Goal: Task Accomplishment & Management: Manage account settings

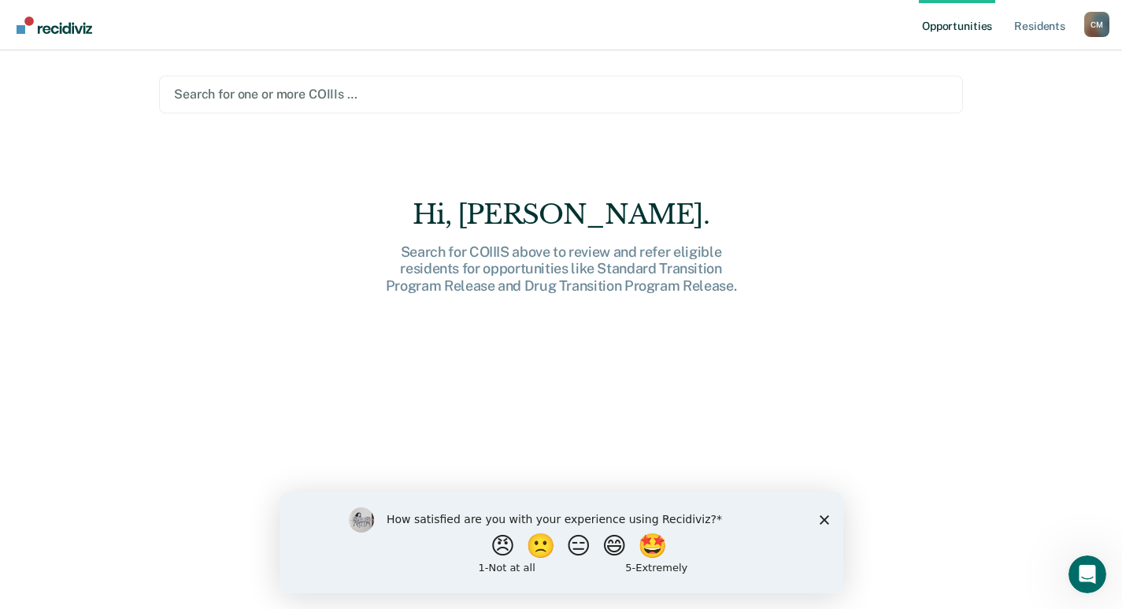
click at [823, 517] on polygon "Close survey" at bounding box center [823, 518] width 9 height 9
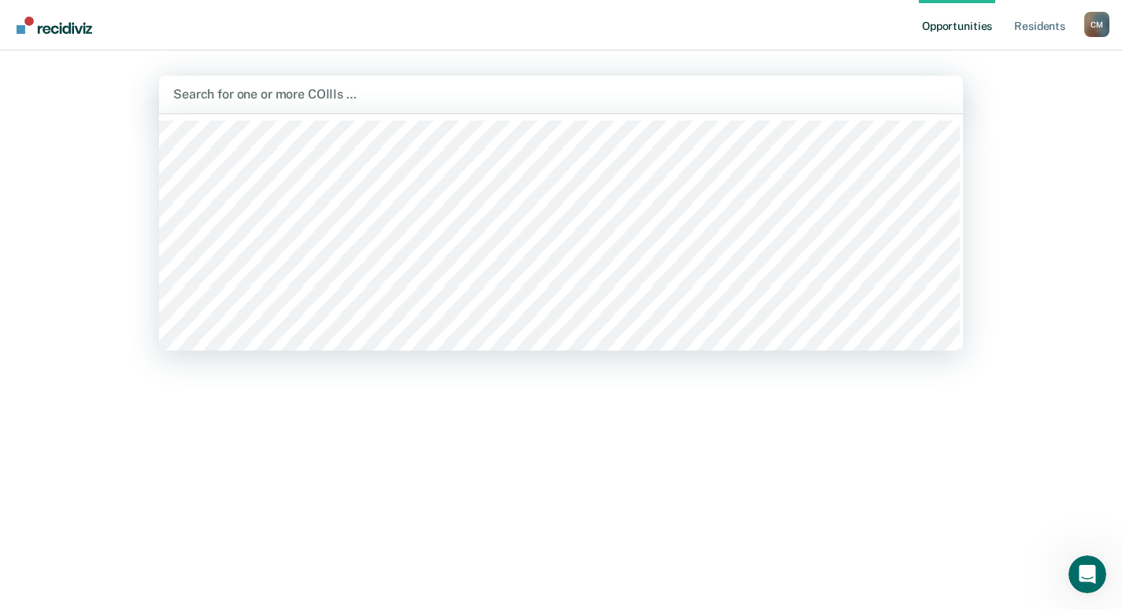
click at [573, 97] on div at bounding box center [561, 94] width 776 height 18
click at [68, 256] on div "Opportunities Resident s [PERSON_NAME] Profile How it works Log Out 337 results…" at bounding box center [561, 304] width 1122 height 609
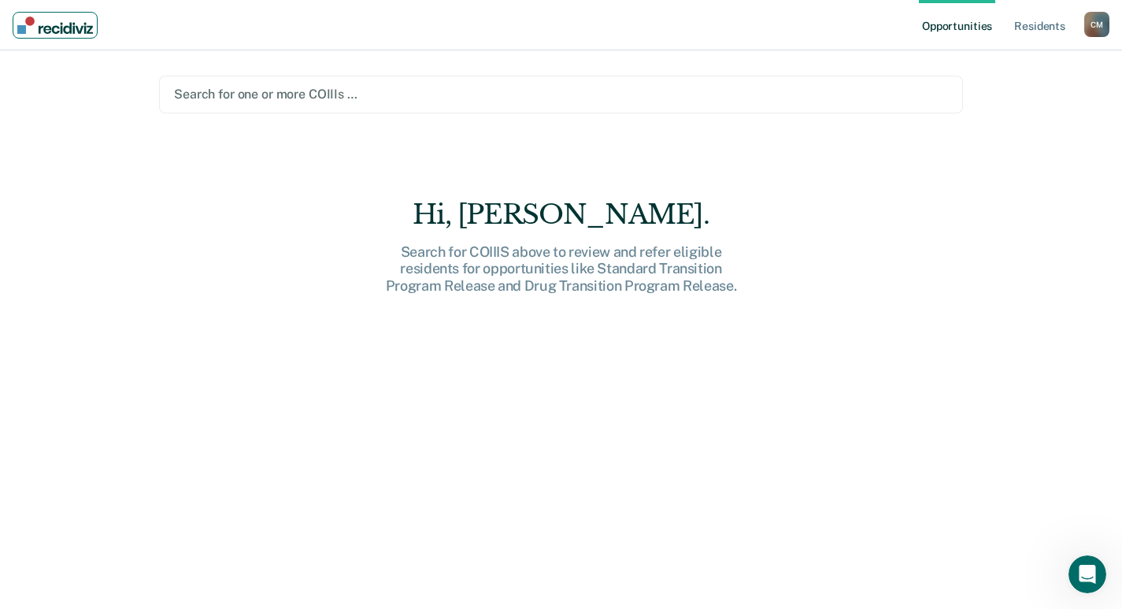
click at [71, 24] on img "Main navigation" at bounding box center [55, 25] width 76 height 17
click at [1024, 27] on link "Resident s" at bounding box center [1039, 25] width 57 height 50
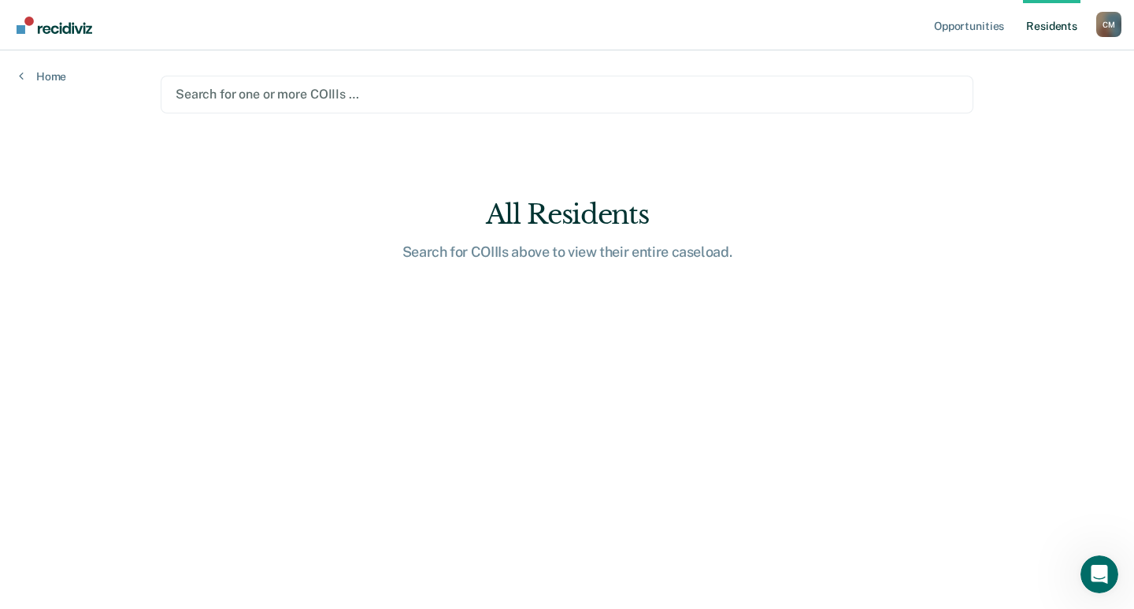
click at [384, 91] on div at bounding box center [567, 94] width 783 height 18
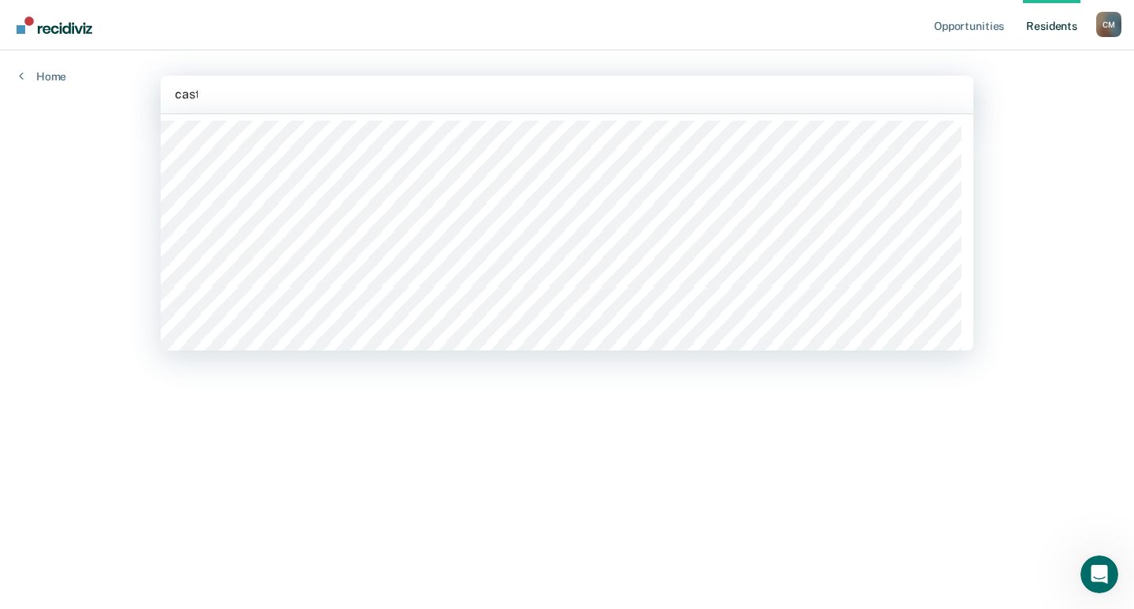
type input "caste"
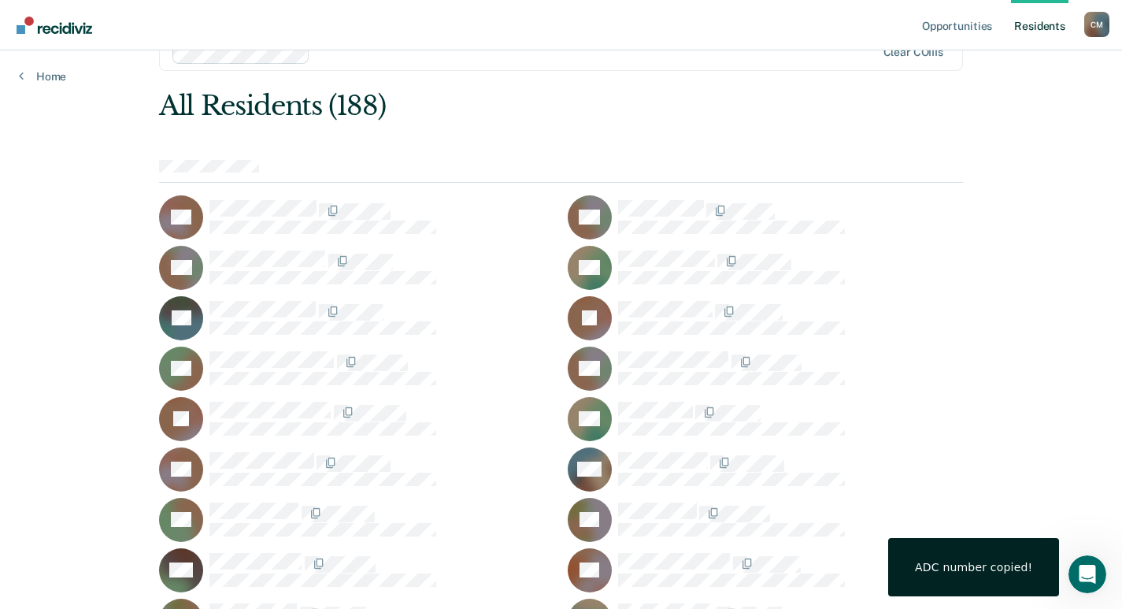
scroll to position [79, 0]
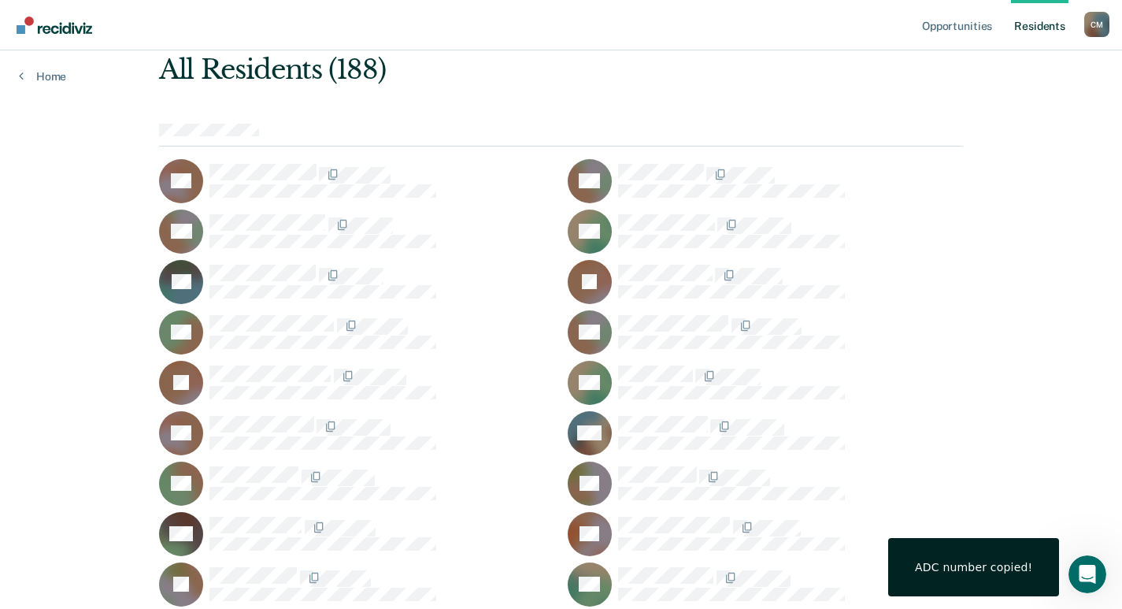
click at [183, 187] on icon at bounding box center [171, 176] width 38 height 54
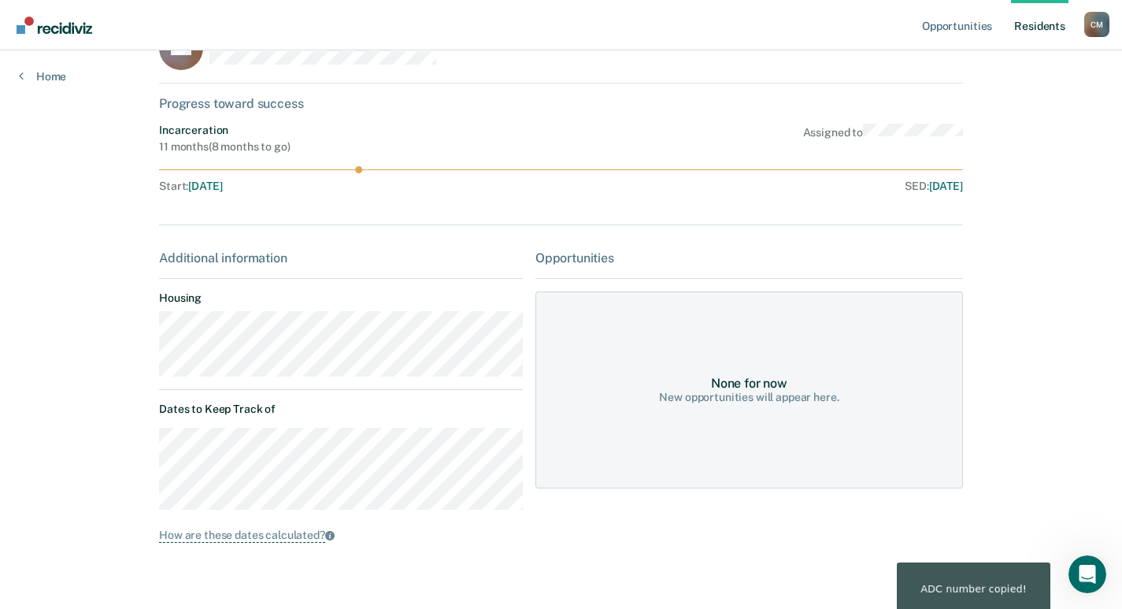
scroll to position [77, 0]
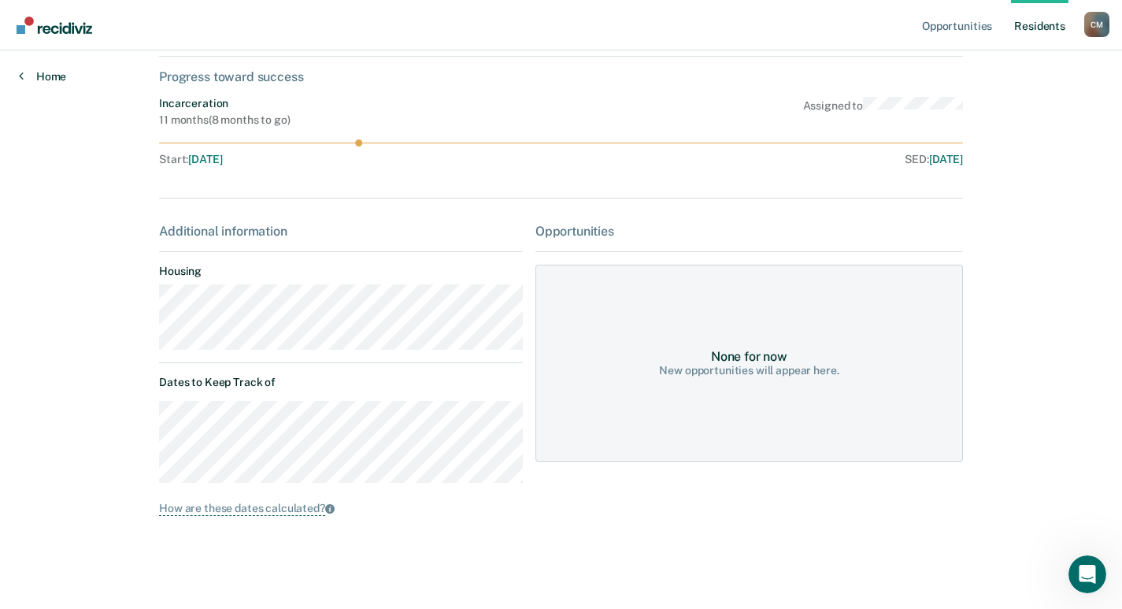
click at [34, 73] on link "Home" at bounding box center [42, 76] width 47 height 14
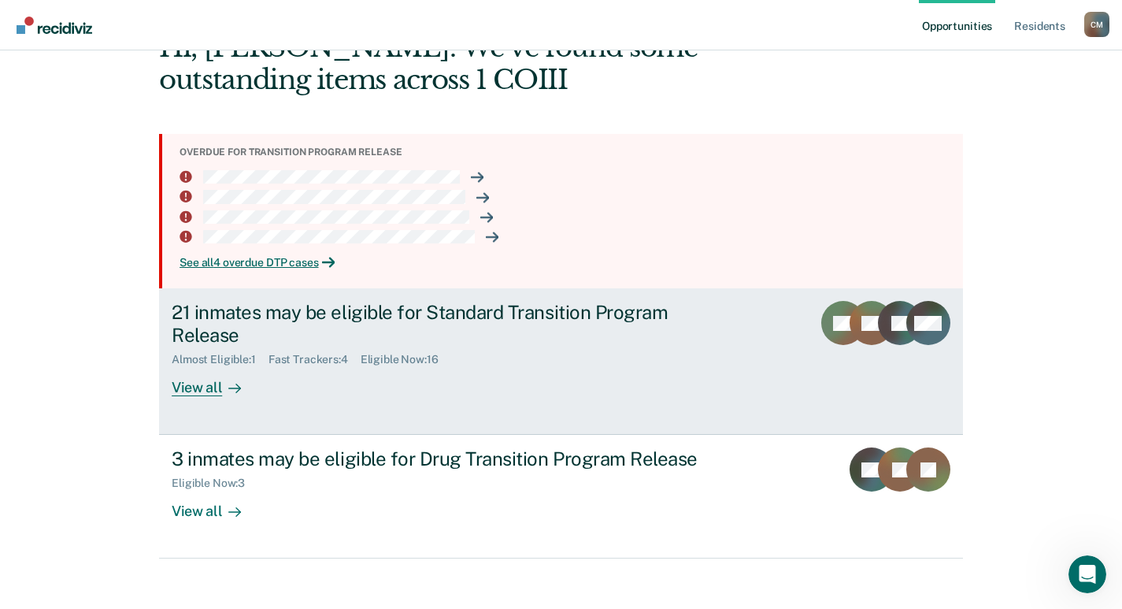
scroll to position [113, 0]
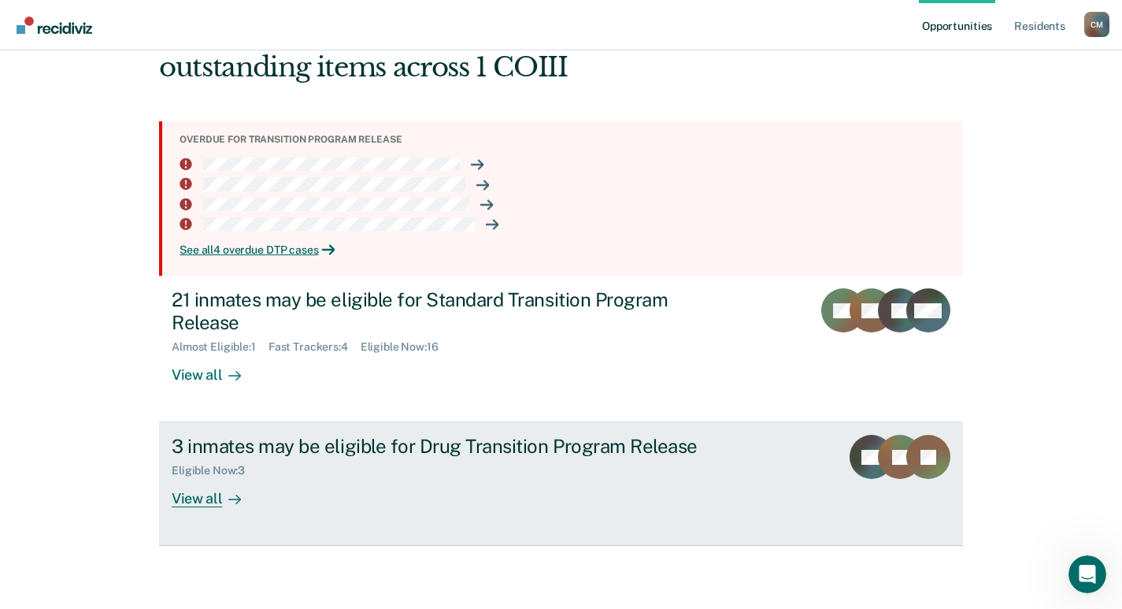
click at [210, 494] on div "View all" at bounding box center [216, 492] width 88 height 31
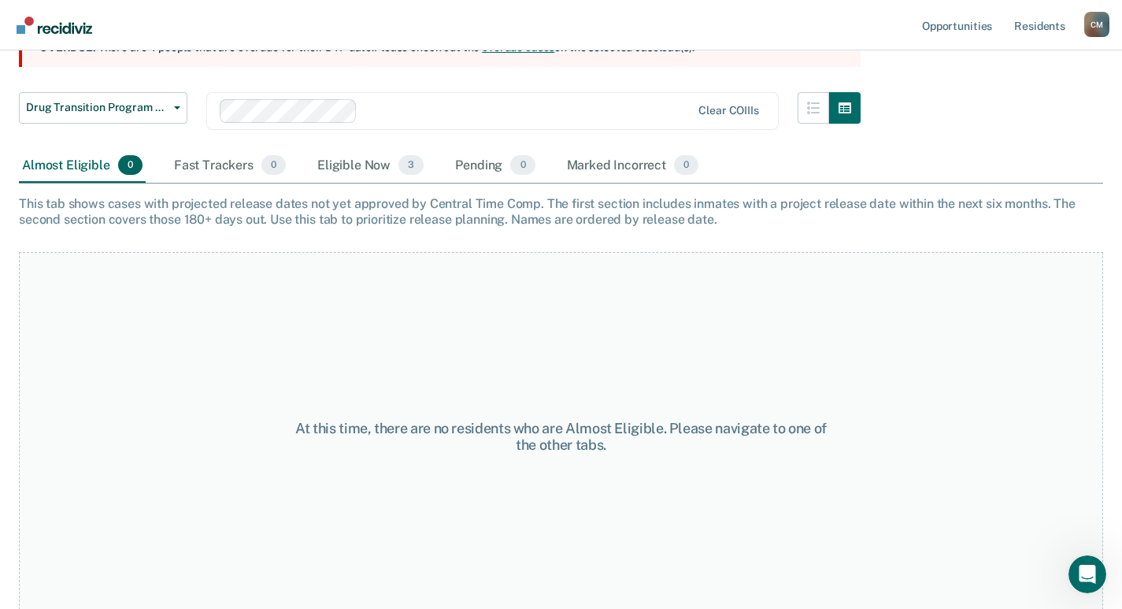
scroll to position [193, 0]
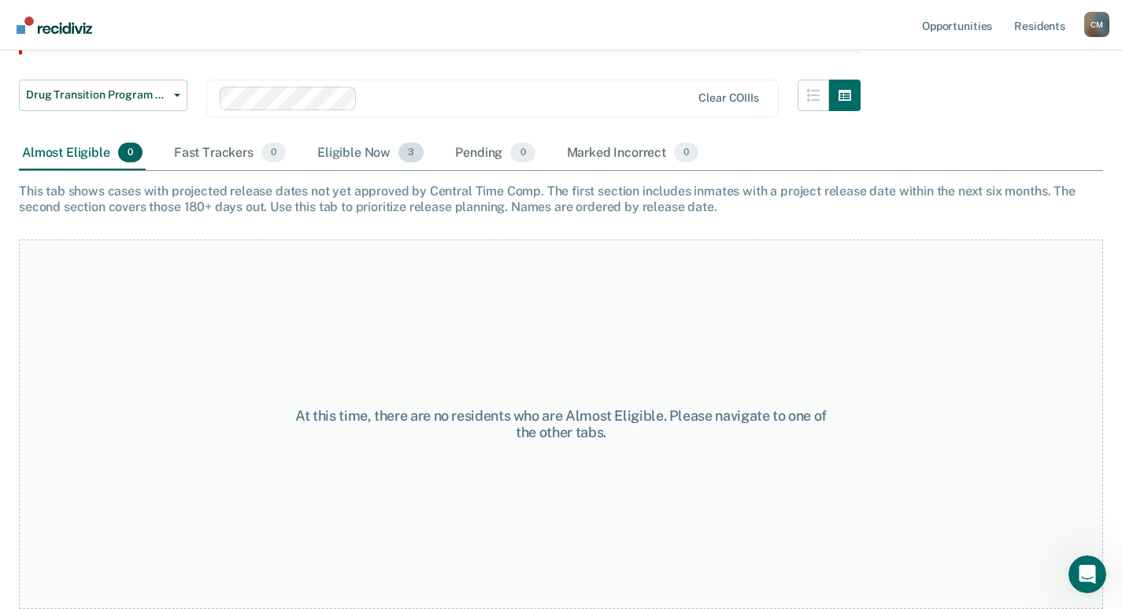
click at [376, 160] on div "Eligible Now 3" at bounding box center [370, 153] width 113 height 35
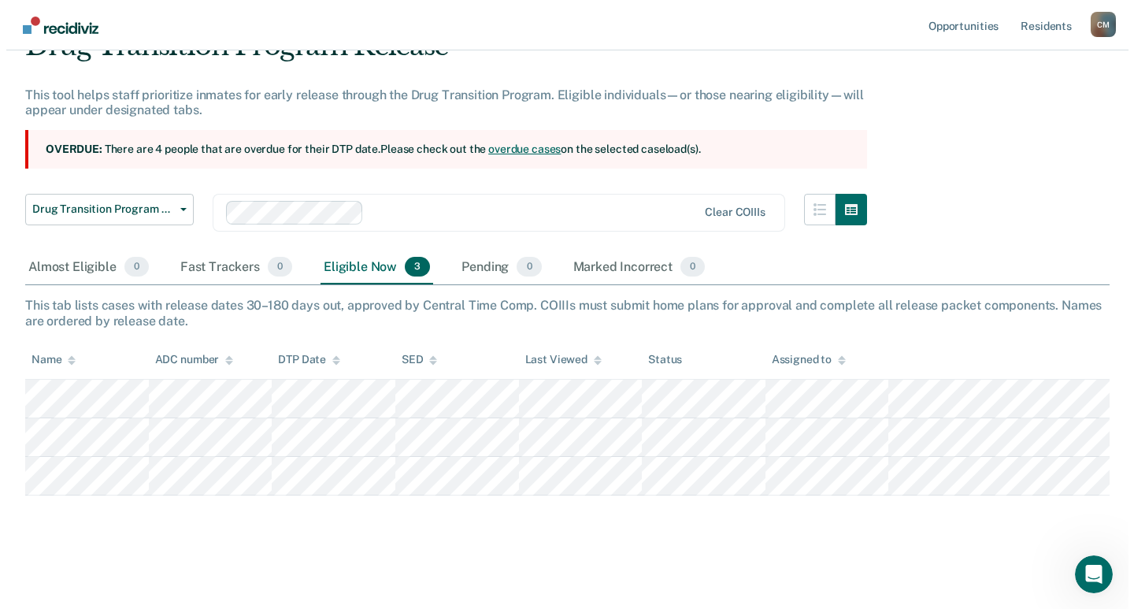
scroll to position [0, 0]
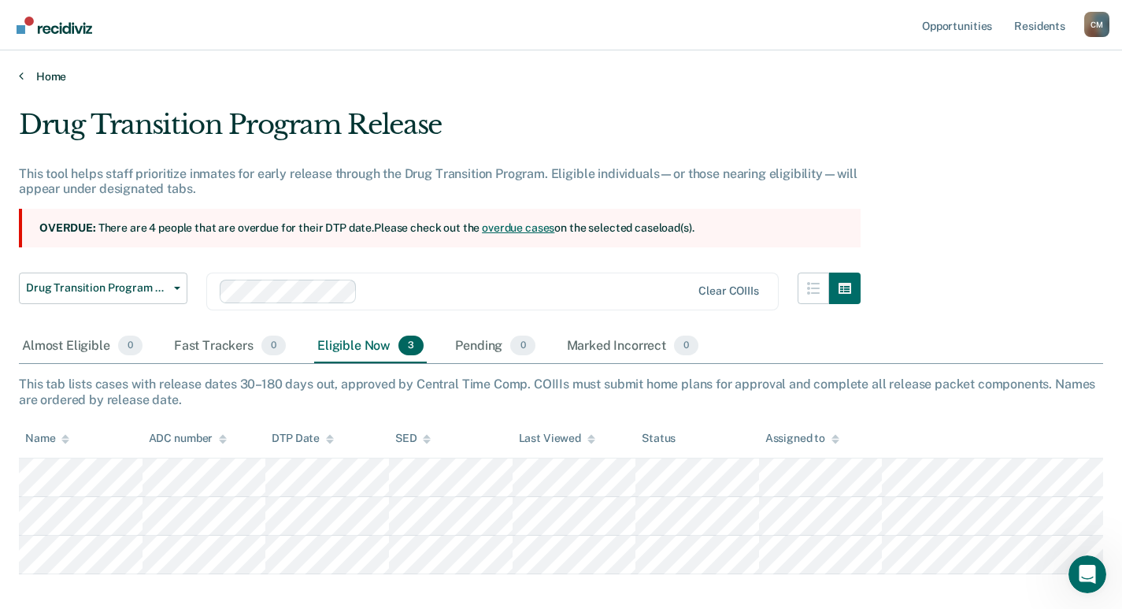
click at [61, 74] on link "Home" at bounding box center [561, 76] width 1084 height 14
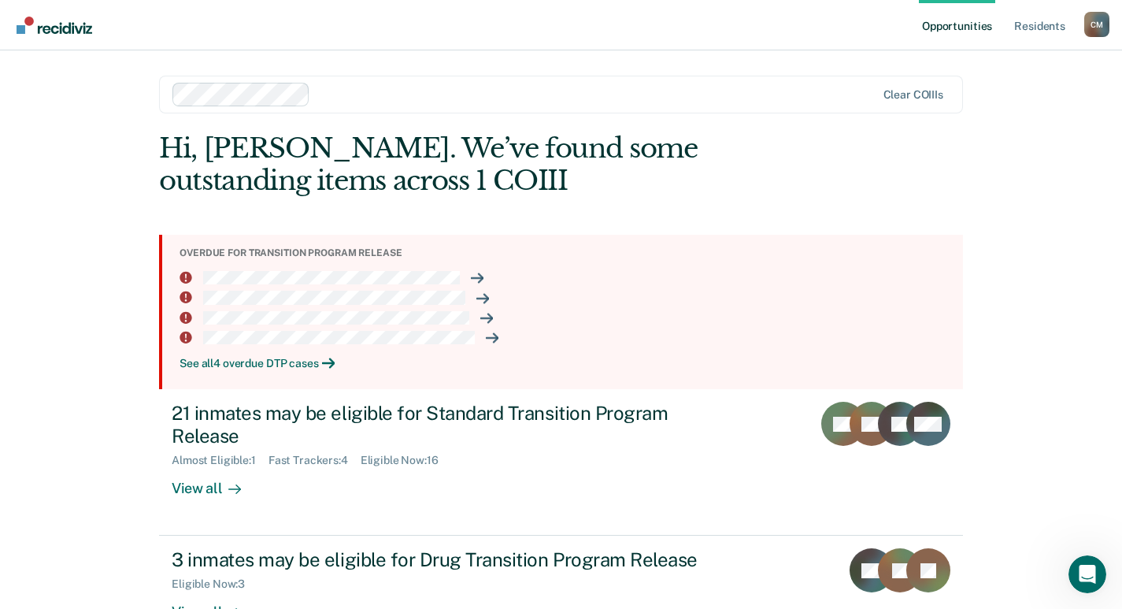
click at [304, 364] on div "See all 4 overdue DTP cases" at bounding box center [565, 363] width 771 height 13
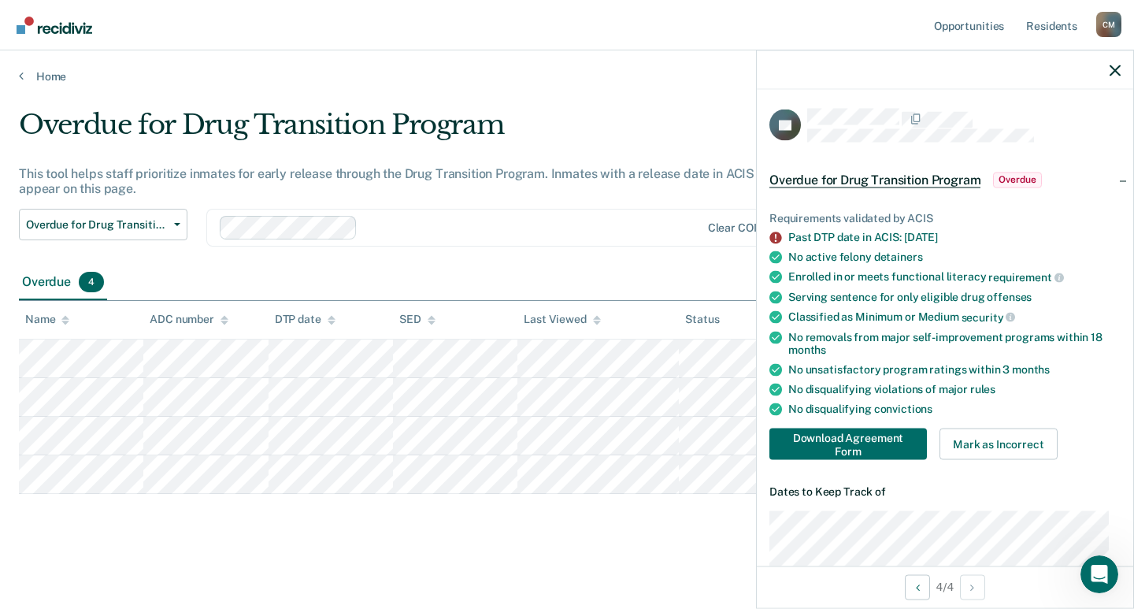
click at [1124, 66] on div at bounding box center [945, 69] width 376 height 39
click at [1118, 69] on icon "button" at bounding box center [1114, 70] width 11 height 11
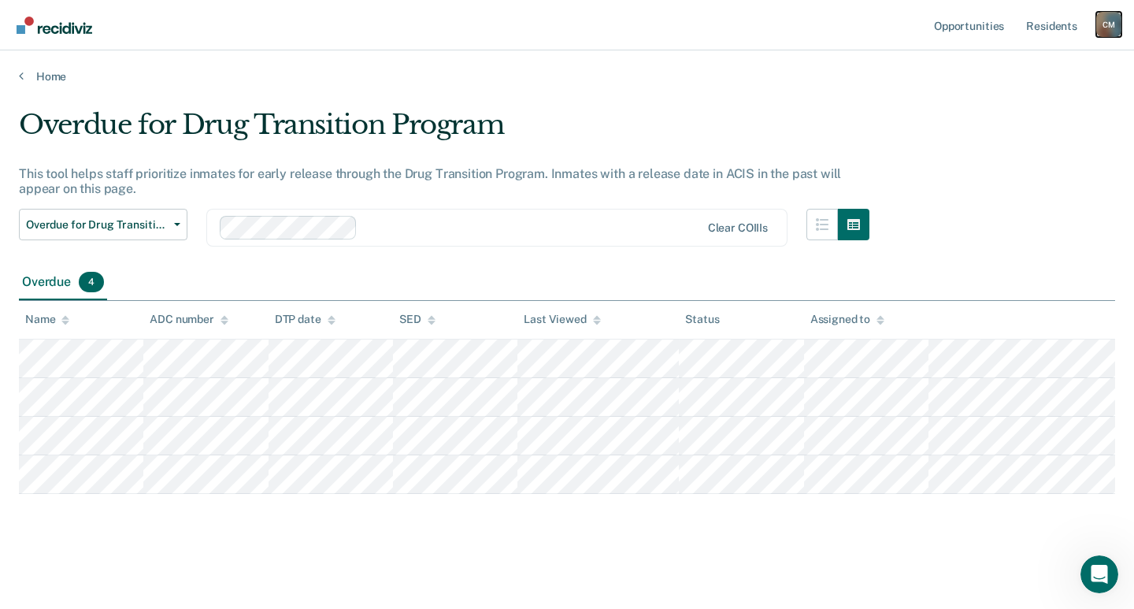
click at [1105, 25] on div "C M" at bounding box center [1108, 24] width 25 height 25
click at [991, 100] on link "Log Out" at bounding box center [1045, 103] width 127 height 13
